Goal: Task Accomplishment & Management: Manage account settings

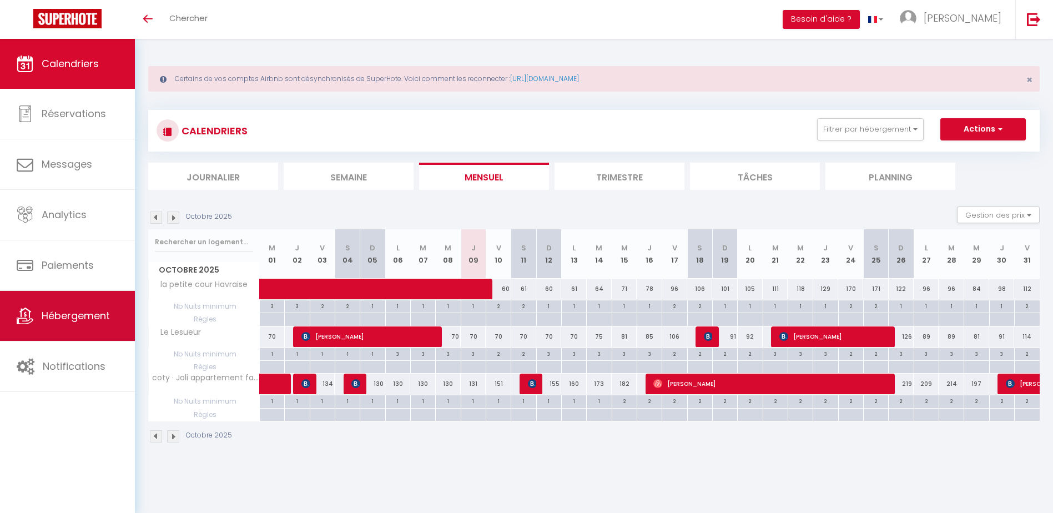
scroll to position [39, 0]
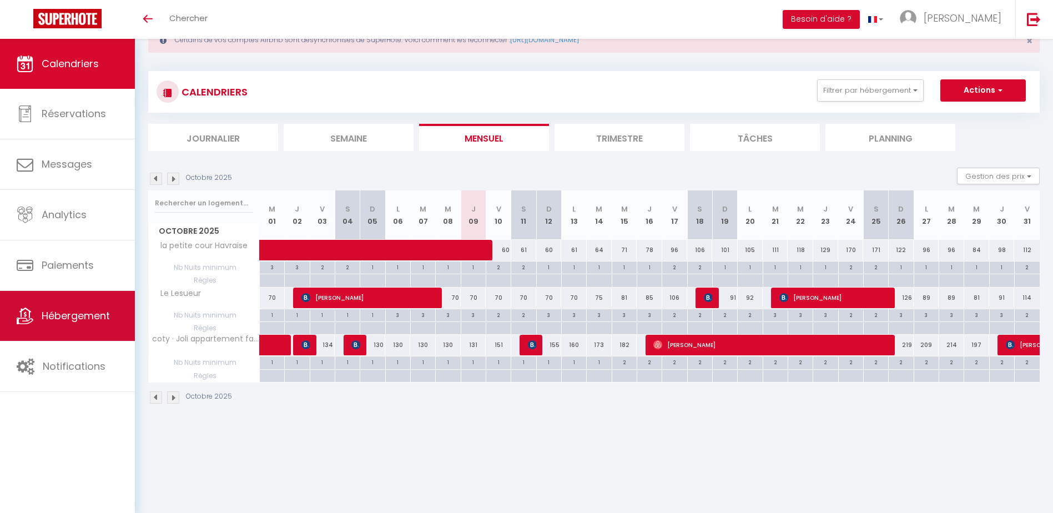
click at [90, 323] on link "Hébergement" at bounding box center [67, 316] width 135 height 50
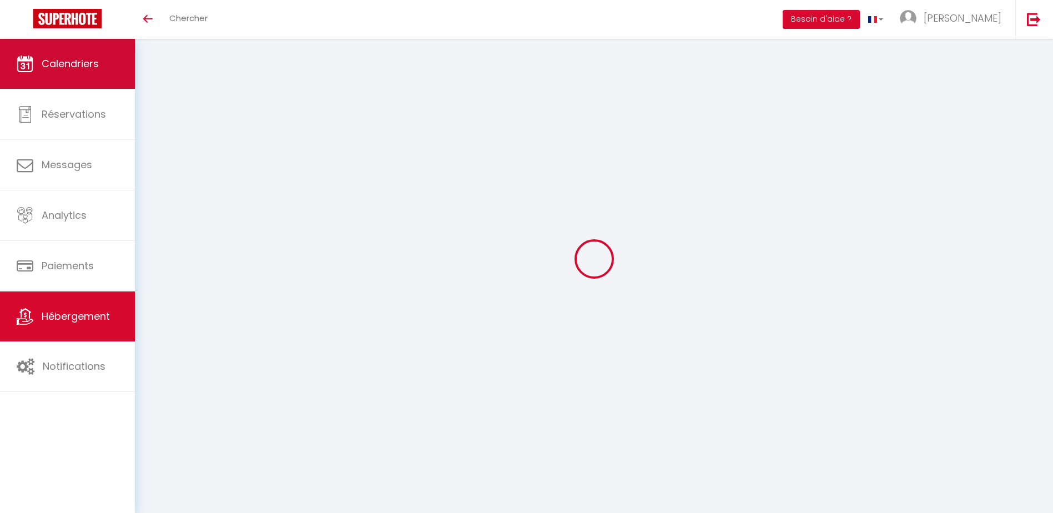
click at [89, 57] on span "Calendriers" at bounding box center [70, 64] width 57 height 14
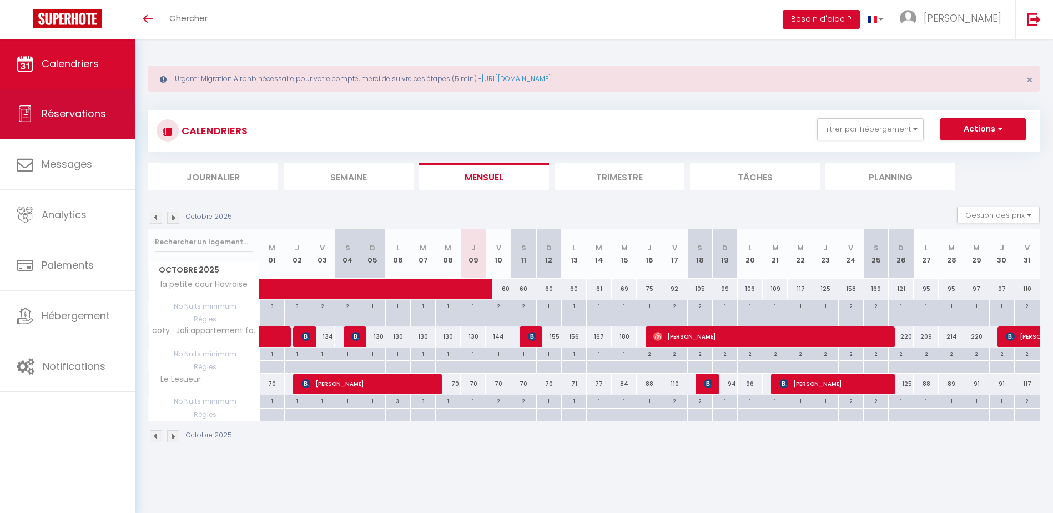
click at [70, 126] on link "Réservations" at bounding box center [67, 114] width 135 height 50
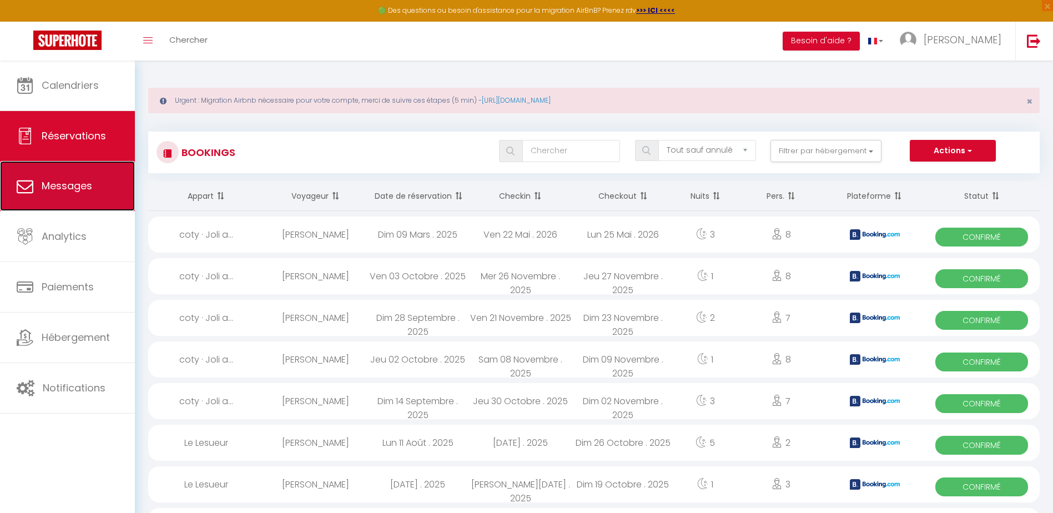
click at [70, 191] on span "Messages" at bounding box center [67, 186] width 51 height 14
select select "message"
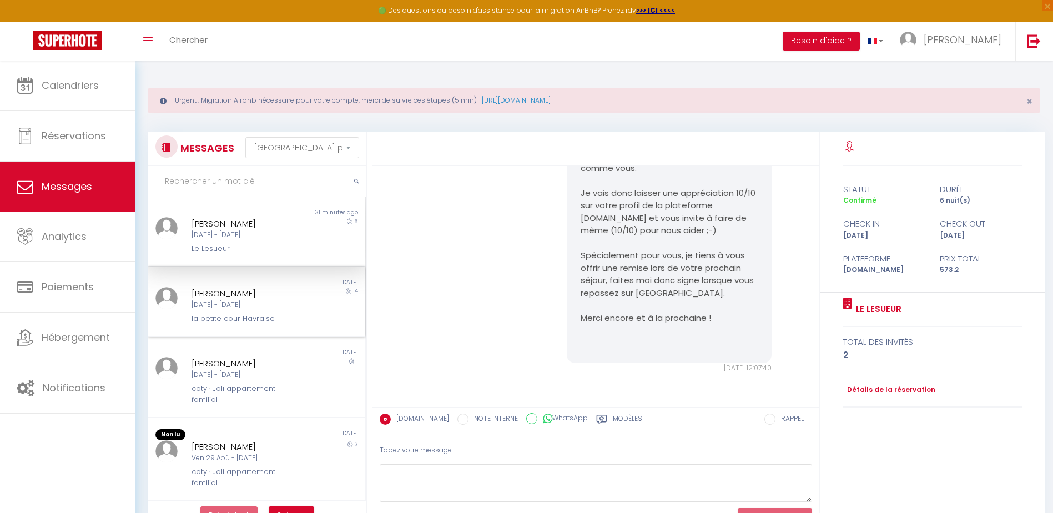
click at [255, 304] on div "Ven 26 Sep - Ven 10 Oct" at bounding box center [247, 305] width 112 height 11
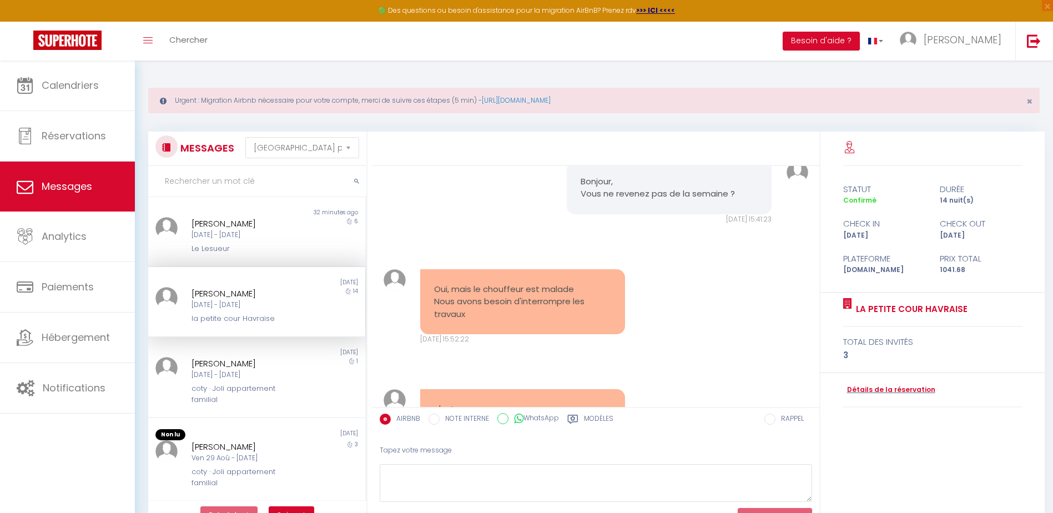
scroll to position [1966, 0]
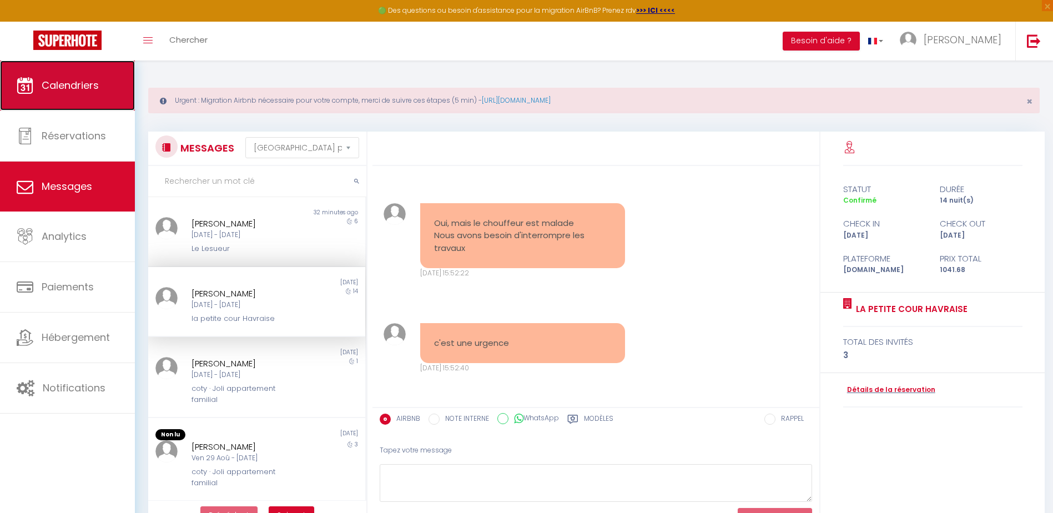
click at [58, 94] on link "Calendriers" at bounding box center [67, 85] width 135 height 50
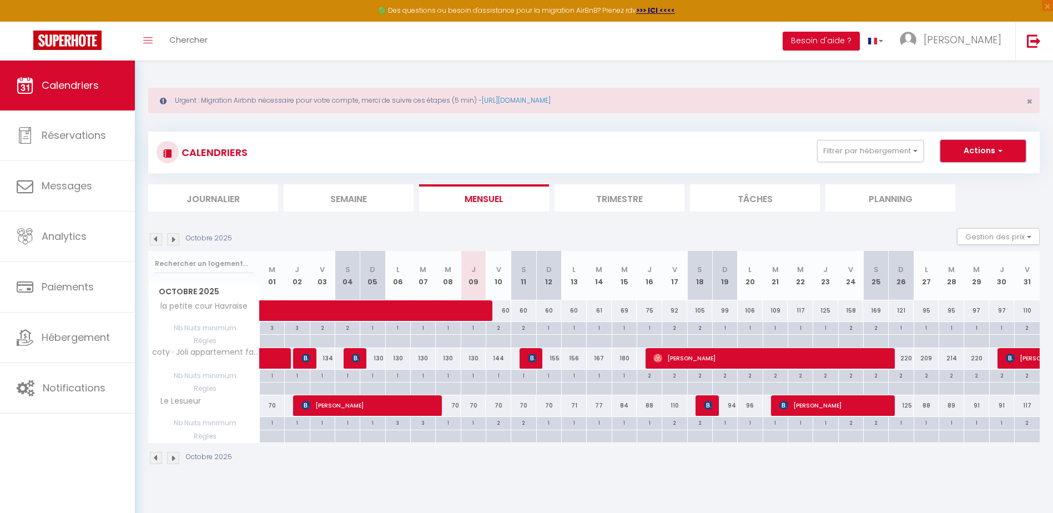
click at [996, 152] on span "button" at bounding box center [998, 150] width 7 height 11
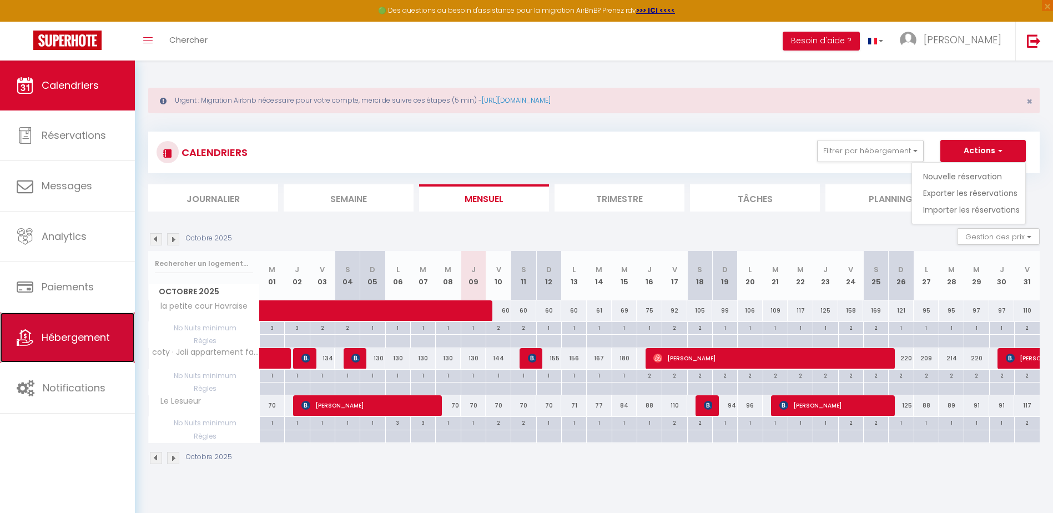
click at [78, 339] on span "Hébergement" at bounding box center [76, 337] width 68 height 14
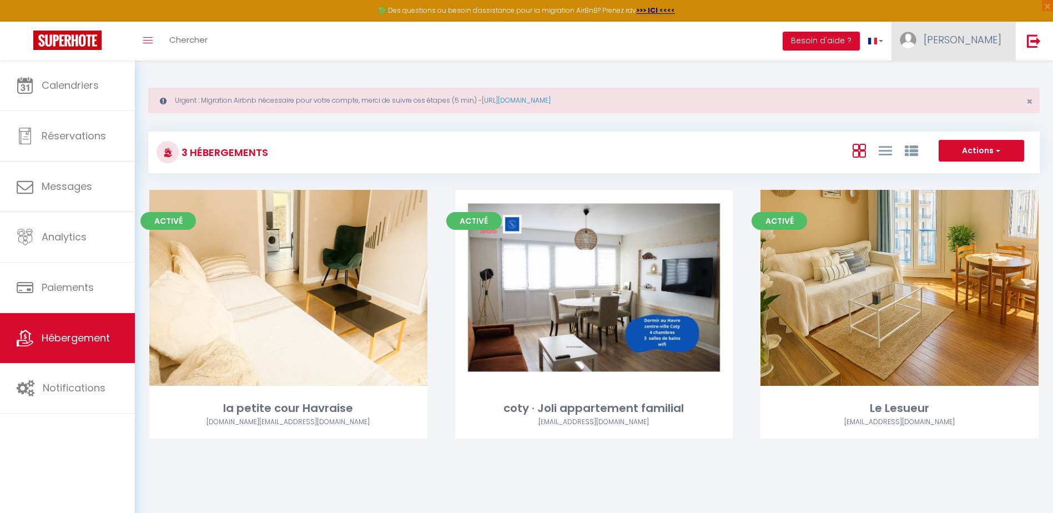
click at [986, 53] on link "[PERSON_NAME]" at bounding box center [953, 41] width 124 height 39
click at [979, 77] on link "Paramètres" at bounding box center [971, 77] width 82 height 19
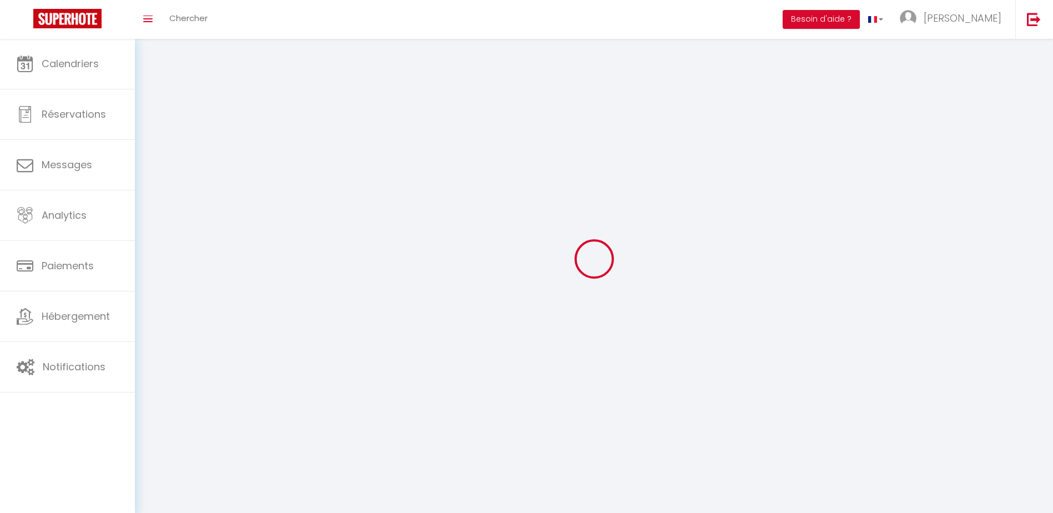
type input "[PERSON_NAME]"
type input "godefroy"
type input "0763742540"
type input "113 boulevard de strabourg"
type input "76600"
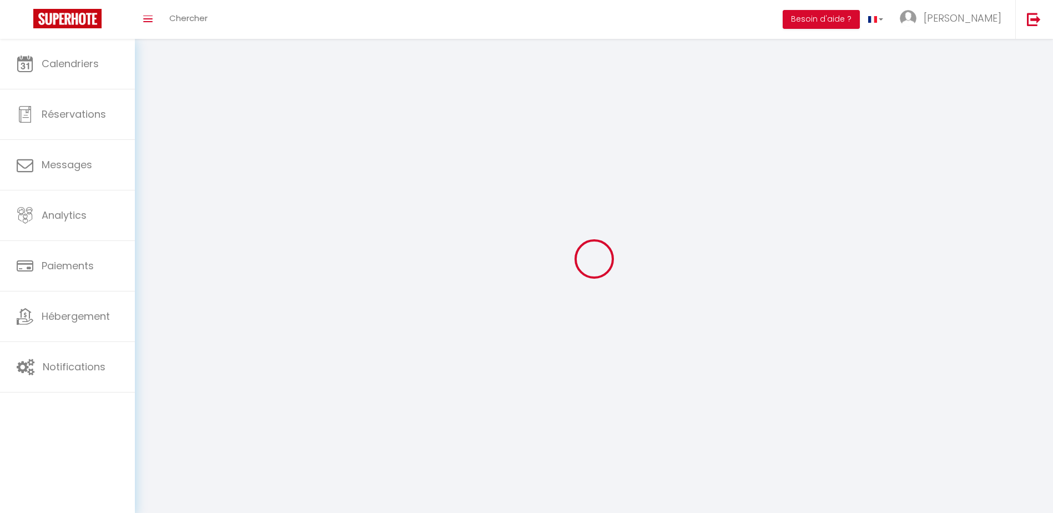
type input "le havre"
type input "ArB7y63t9vQpgTnX2VRSynSk0"
type input "nHgwrPofT2EMxikIHLf98se5T"
type input "ArB7y63t9vQpgTnX2VRSynSk0"
type input "nHgwrPofT2EMxikIHLf98se5T"
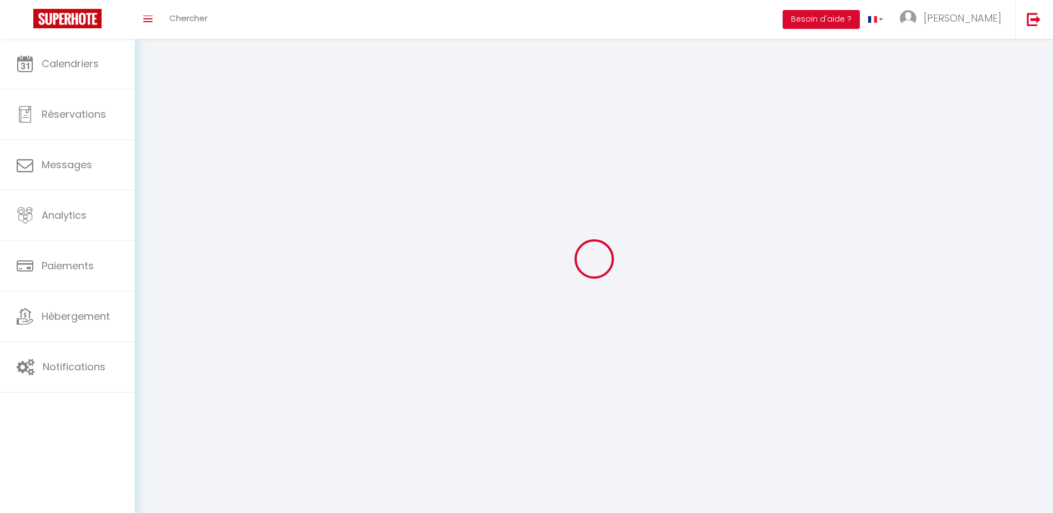
type input "https://app.superhote.com/#/get-available-rentals/nHgwrPofT2EMxikIHLf98se5T"
select select "28"
select select "fr"
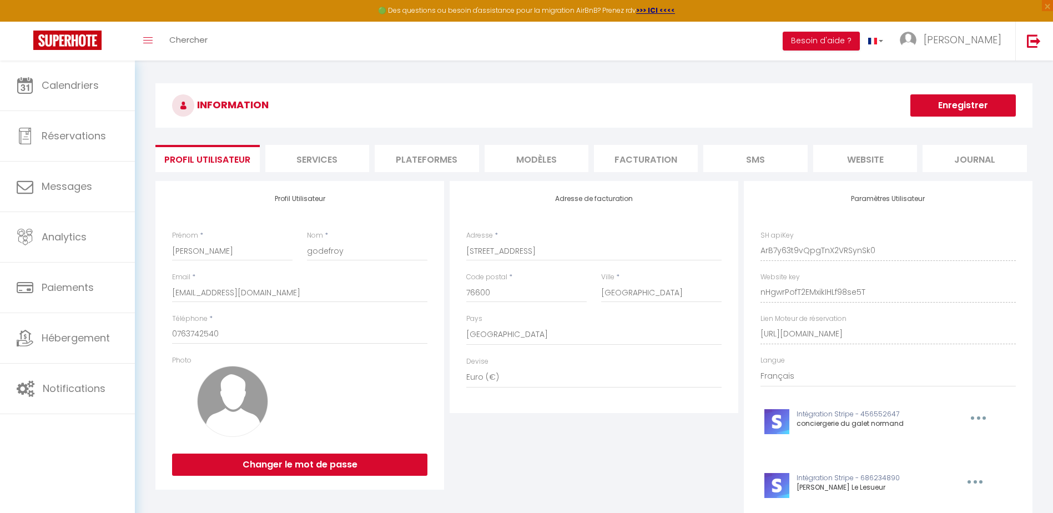
click at [640, 159] on li "Facturation" at bounding box center [646, 158] width 104 height 27
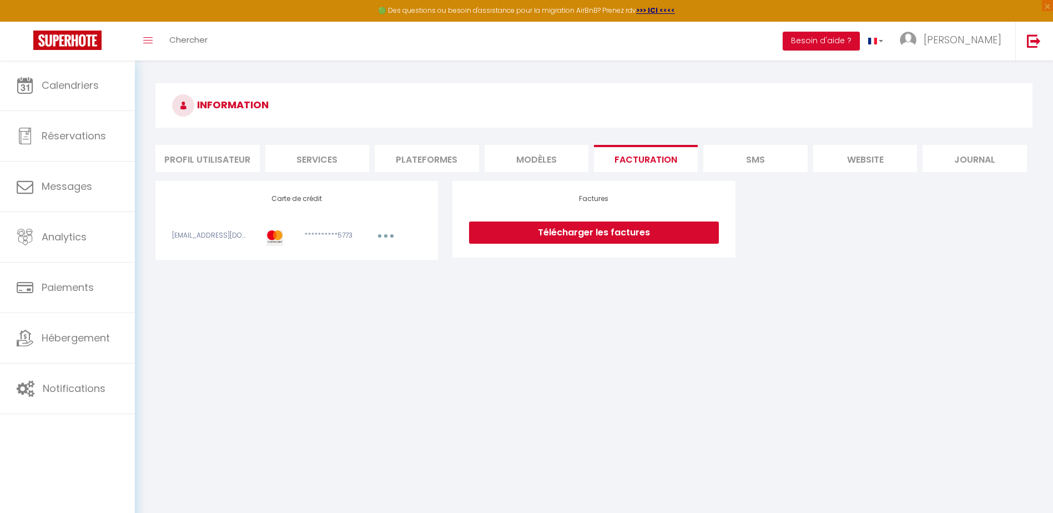
click at [413, 157] on li "Plateformes" at bounding box center [427, 158] width 104 height 27
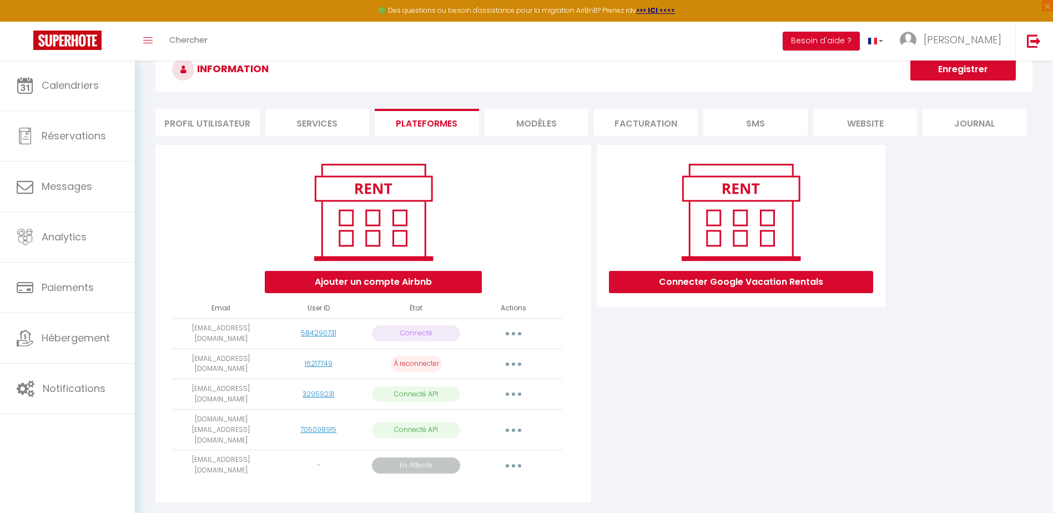
scroll to position [56, 0]
